Goal: Transaction & Acquisition: Subscribe to service/newsletter

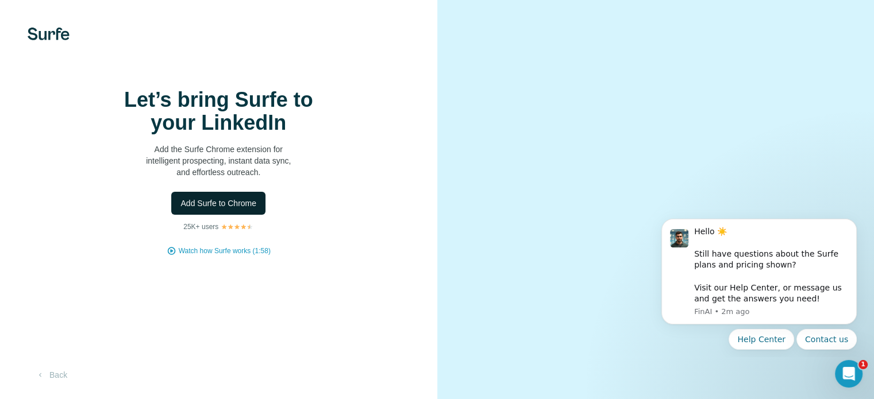
click at [197, 209] on span "Add Surfe to Chrome" at bounding box center [218, 203] width 76 height 11
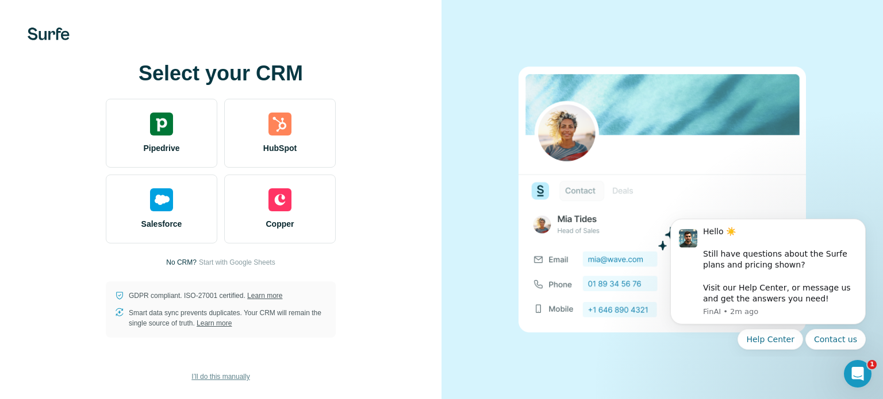
click at [229, 379] on span "I’ll do this manually" at bounding box center [220, 377] width 58 height 10
click at [229, 371] on button "I’ll do this manually" at bounding box center [220, 376] width 74 height 17
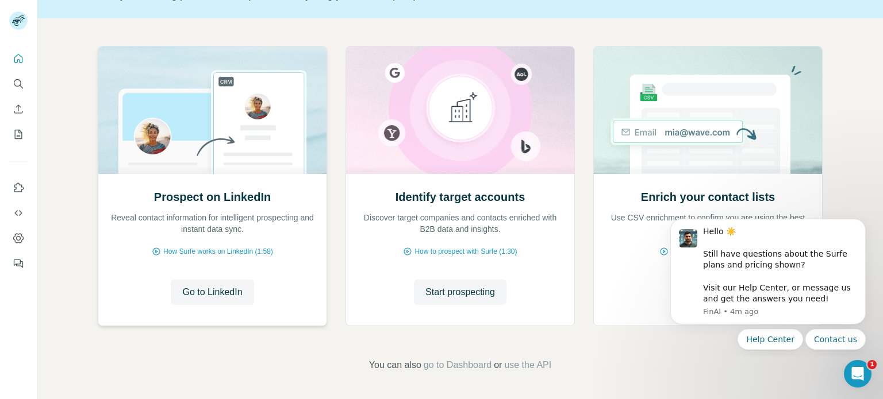
click at [229, 206] on div "Prospect on LinkedIn Reveal contact information for intelligent prospecting and…" at bounding box center [212, 212] width 205 height 46
click at [517, 220] on p "Discover target companies and contacts enriched with B2B data and insights." at bounding box center [459, 223] width 205 height 23
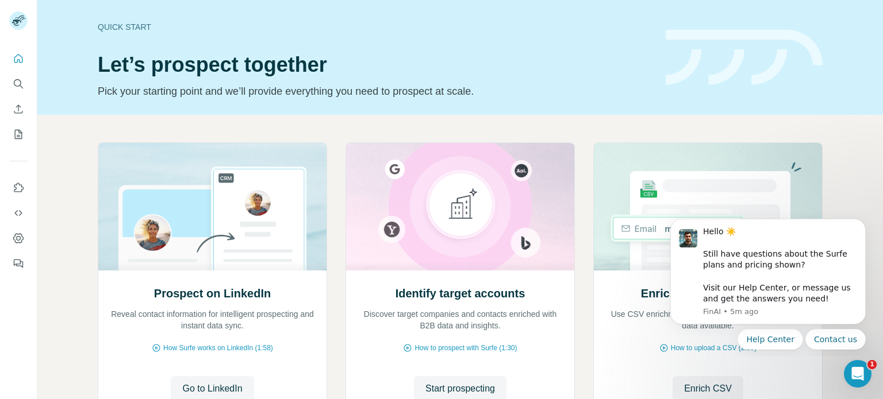
click at [498, 132] on div "Prospect on LinkedIn Reveal contact information for intelligent prospecting and…" at bounding box center [459, 306] width 845 height 382
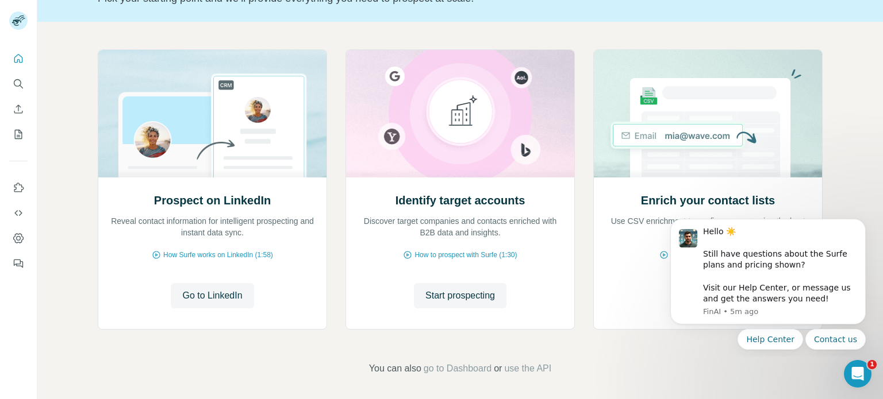
scroll to position [97, 0]
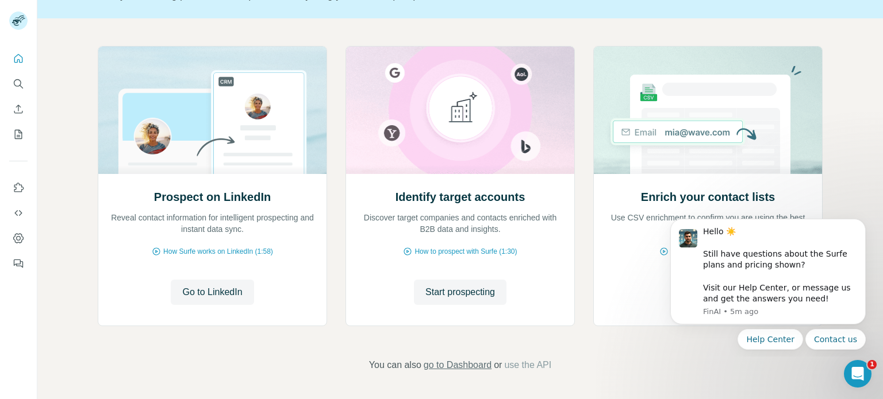
click at [458, 362] on span "go to Dashboard" at bounding box center [458, 366] width 68 height 14
